Goal: Find specific page/section: Find specific page/section

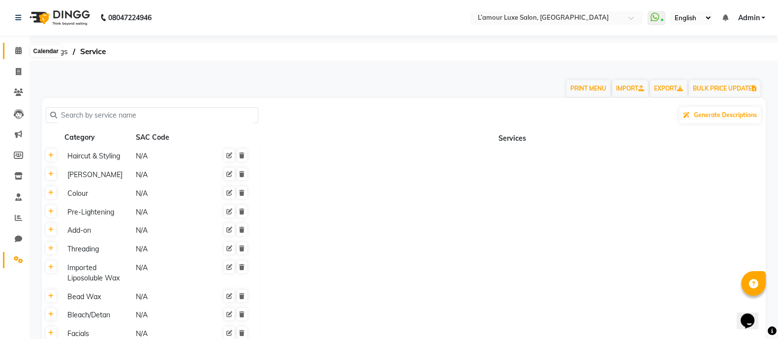
click at [24, 53] on span at bounding box center [18, 50] width 17 height 11
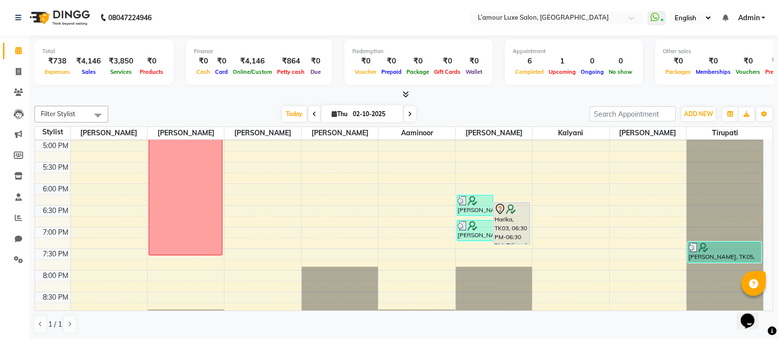
scroll to position [386, 0]
